Goal: Task Accomplishment & Management: Use online tool/utility

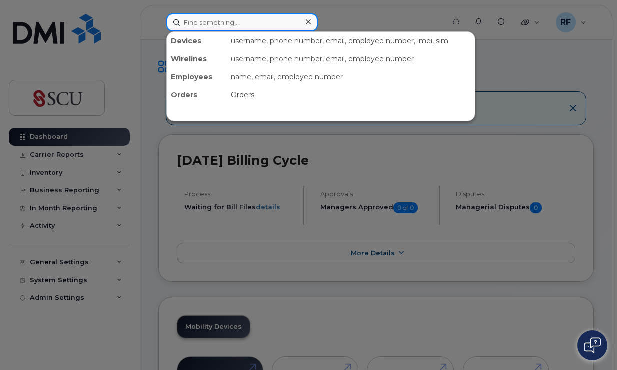
click at [202, 28] on input at bounding box center [241, 22] width 151 height 18
type input "[PERSON_NAME]"
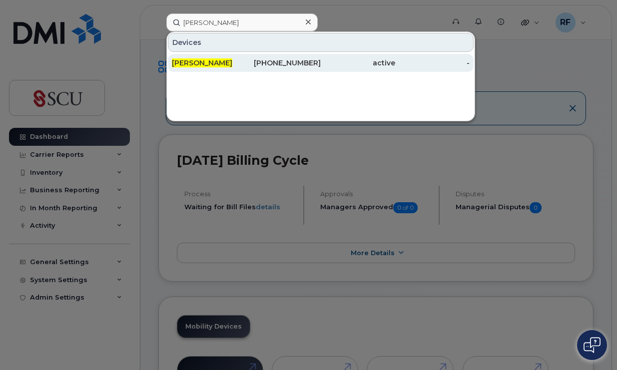
click at [209, 62] on span "[PERSON_NAME]" at bounding box center [202, 62] width 60 height 9
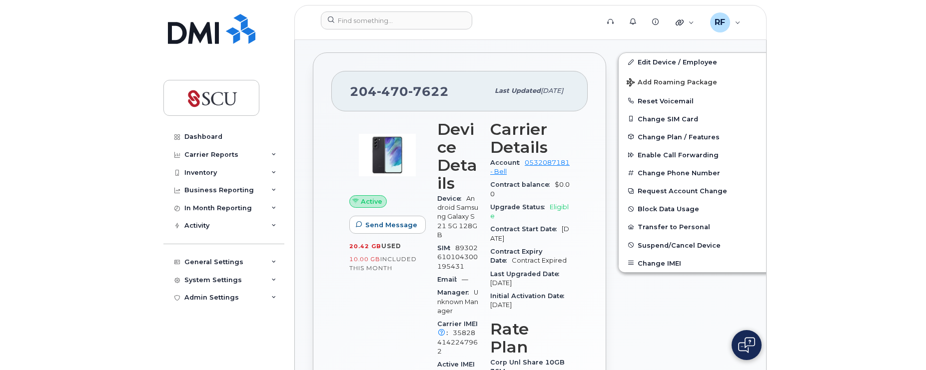
scroll to position [200, 0]
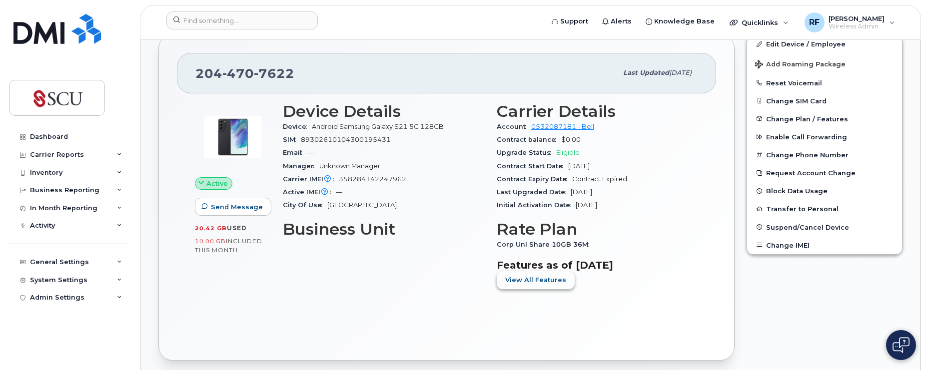
click at [544, 276] on span "View All Features" at bounding box center [535, 279] width 61 height 9
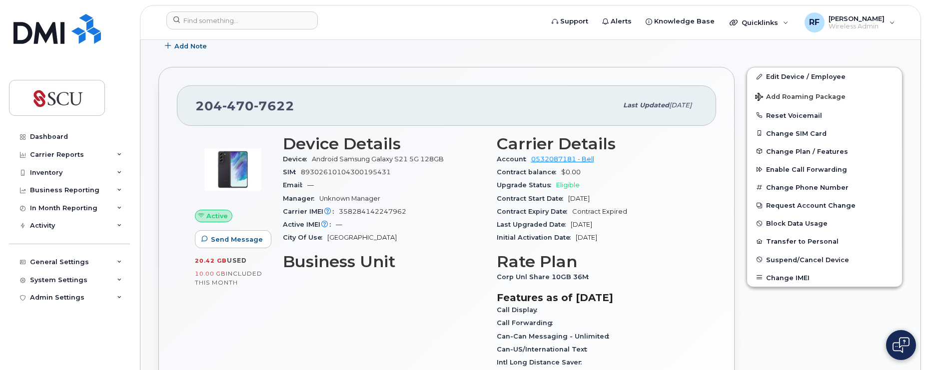
scroll to position [150, 0]
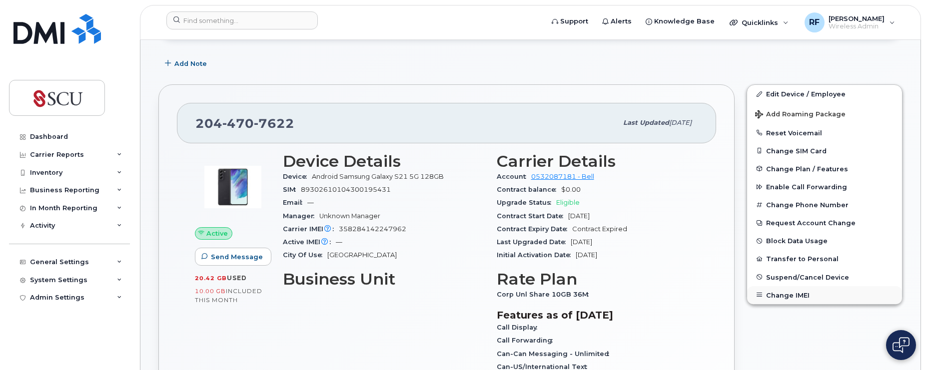
click at [616, 295] on button "Change IMEI" at bounding box center [824, 295] width 155 height 18
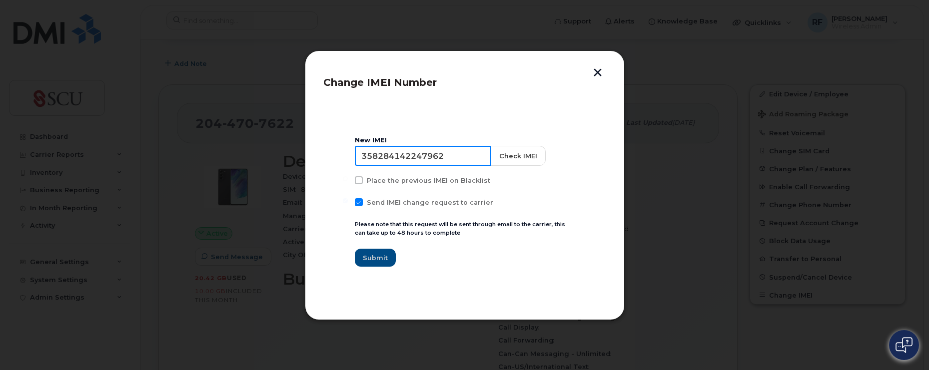
click at [401, 157] on input "358284142247962" at bounding box center [423, 156] width 136 height 20
type input "356105110305767"
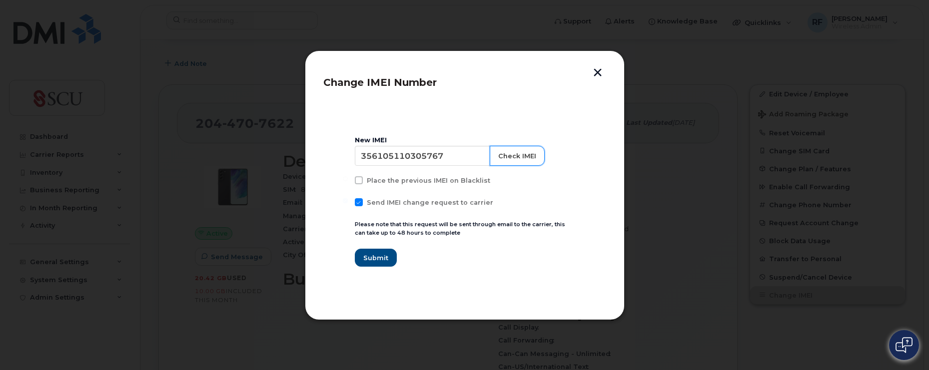
click at [511, 157] on button "Check IMEI" at bounding box center [517, 156] width 55 height 20
click at [377, 253] on span "Submit" at bounding box center [375, 257] width 25 height 9
